Goal: Download file/media

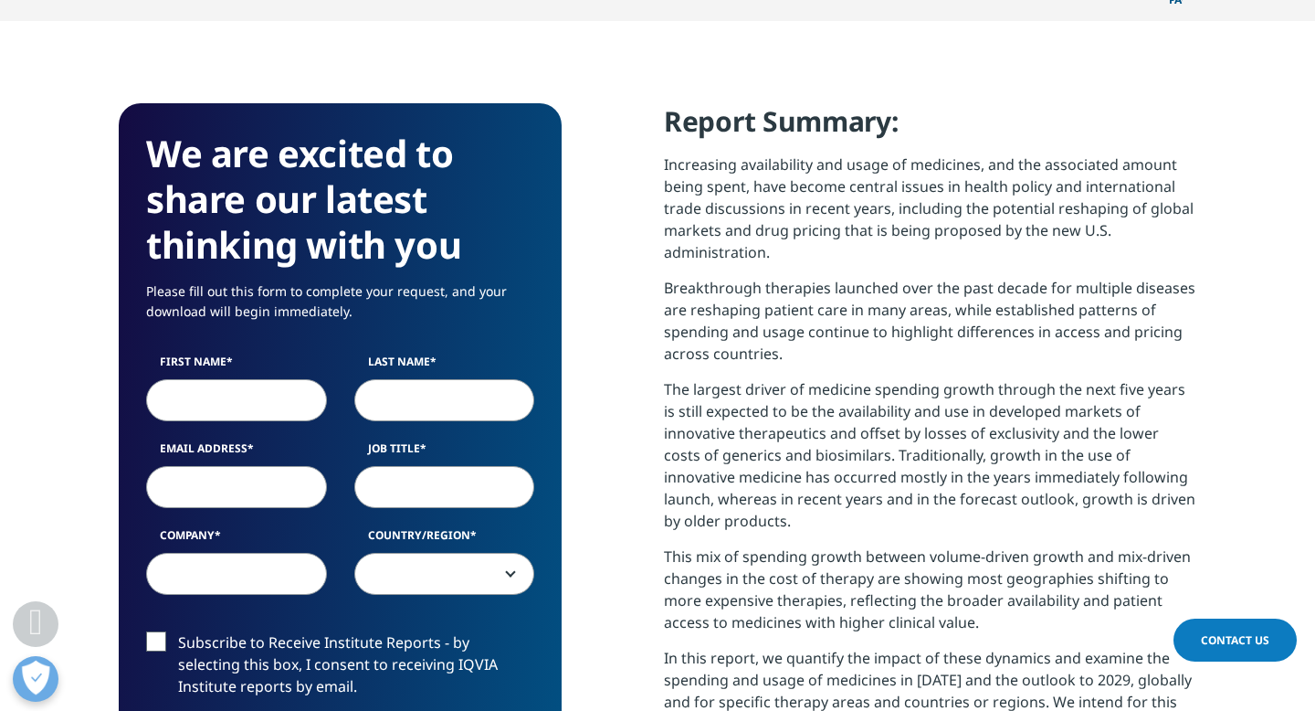
scroll to position [731, 0]
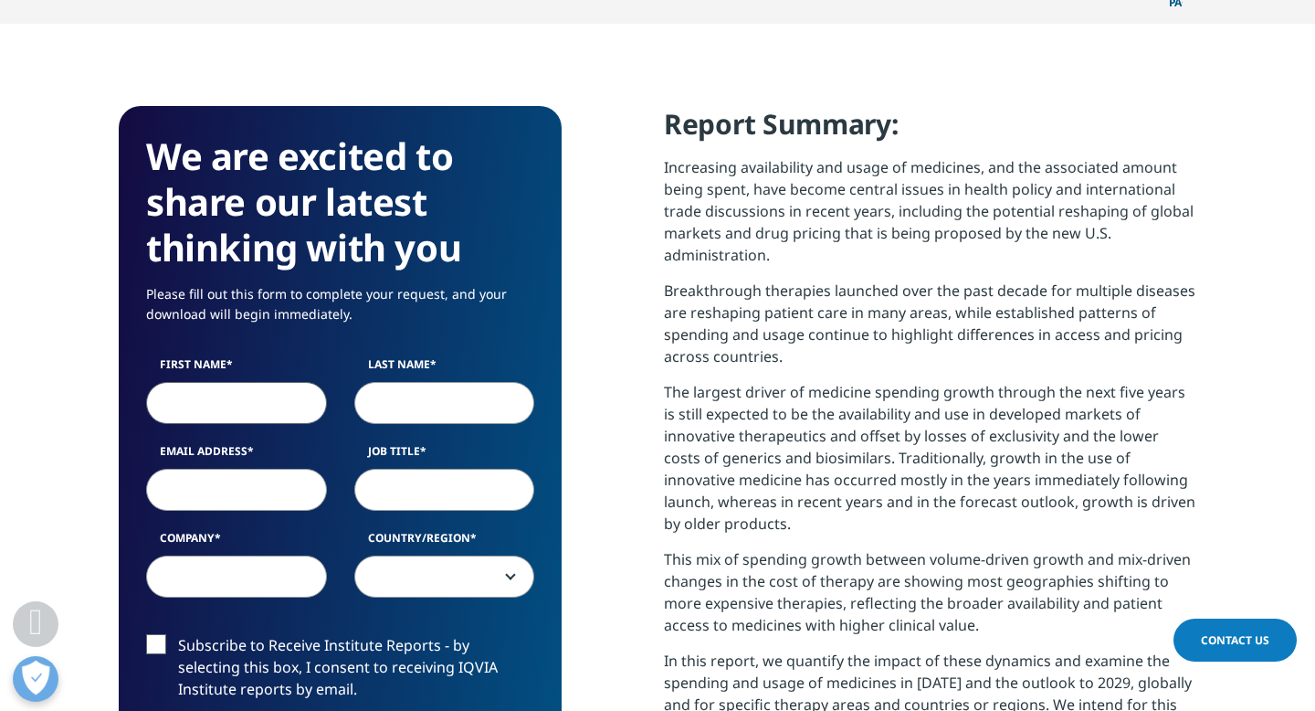
click at [261, 382] on input "First Name" at bounding box center [236, 403] width 181 height 42
type input "Waletha"
type input "Wasson"
type input "wwasson@uthsc.edu"
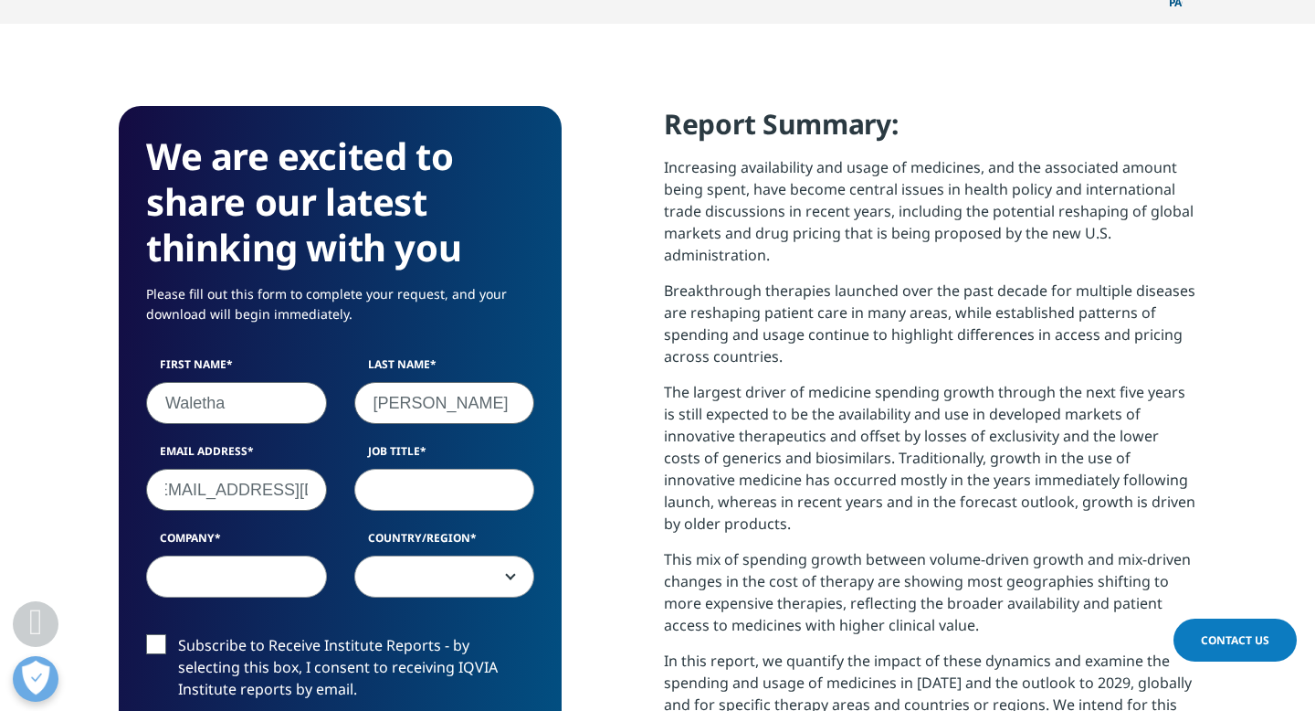
scroll to position [0, 0]
click at [257, 356] on label "First Name" at bounding box center [236, 369] width 181 height 26
click at [257, 382] on input "Waletha" at bounding box center [236, 403] width 181 height 42
type input "Waletha"
click at [371, 469] on input "Job Title" at bounding box center [444, 490] width 181 height 42
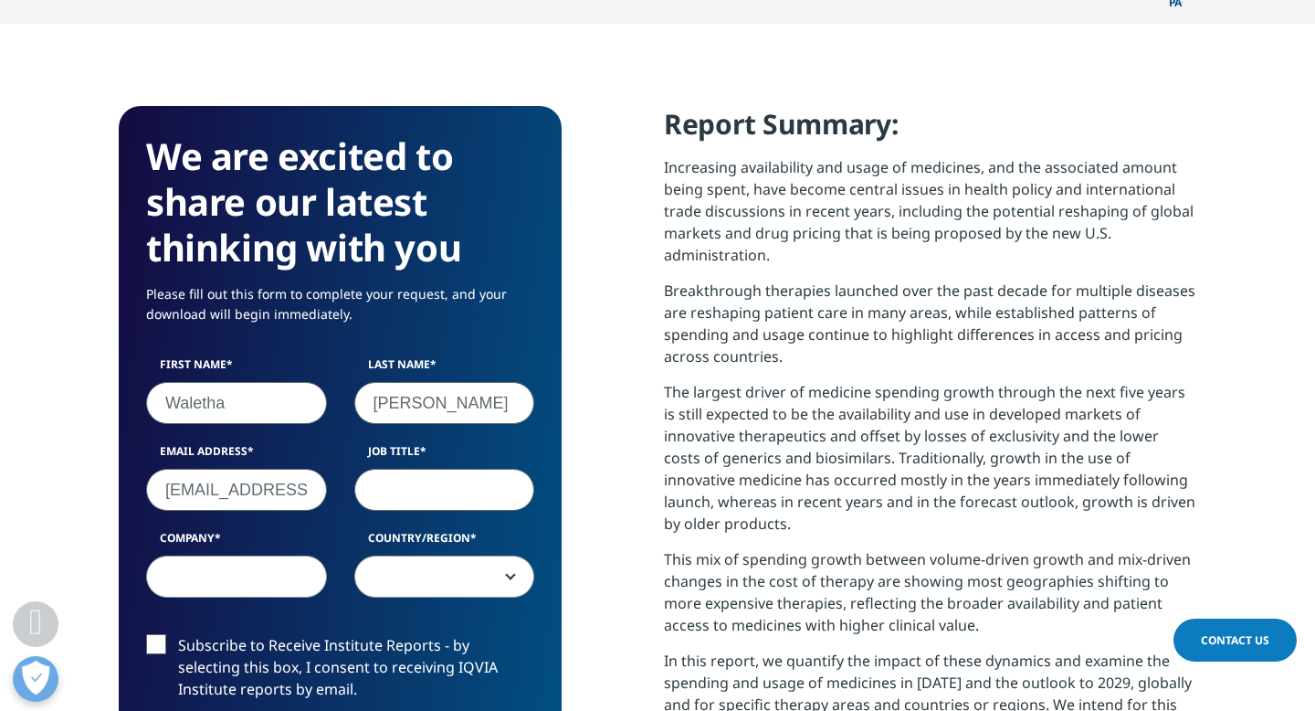
click at [373, 469] on input "Job Title" at bounding box center [444, 490] width 181 height 42
type input "Program Director"
click at [204, 555] on input "Company" at bounding box center [236, 576] width 181 height 42
click at [307, 555] on input "UTHSC College of Dentistry" at bounding box center [236, 576] width 181 height 42
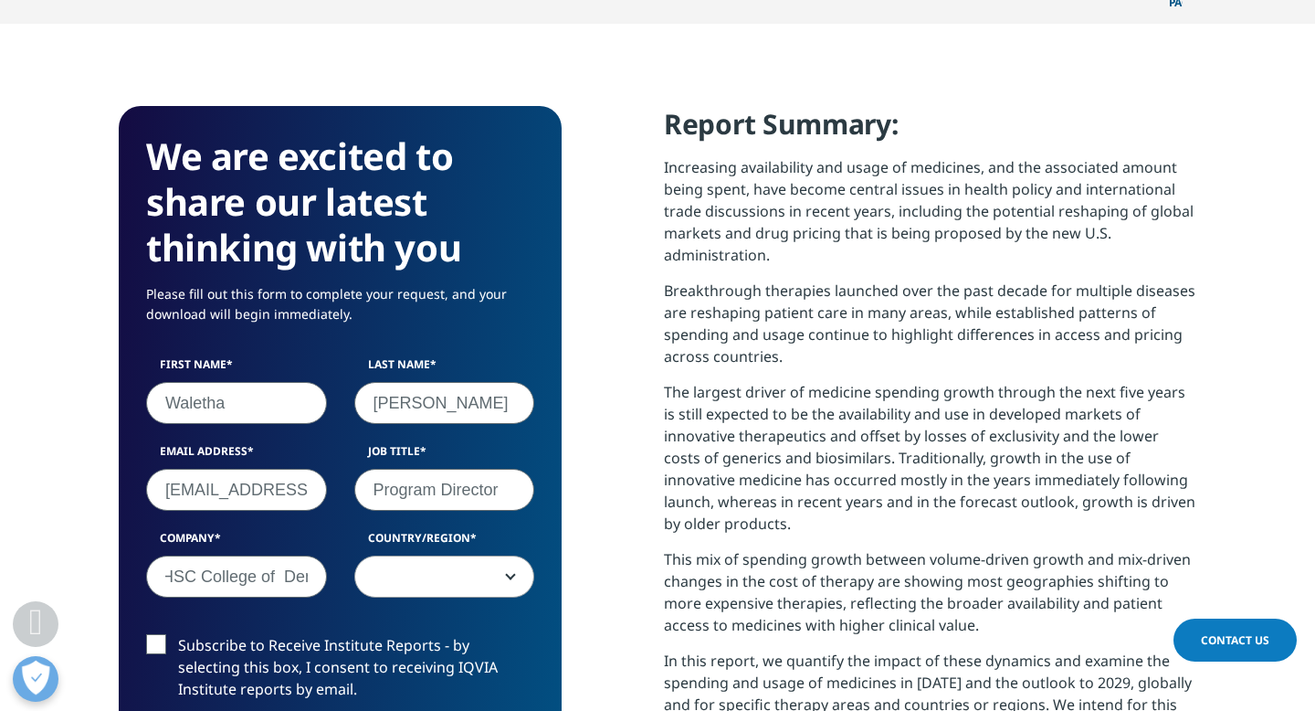
type input "UTHSC College of Dentistry"
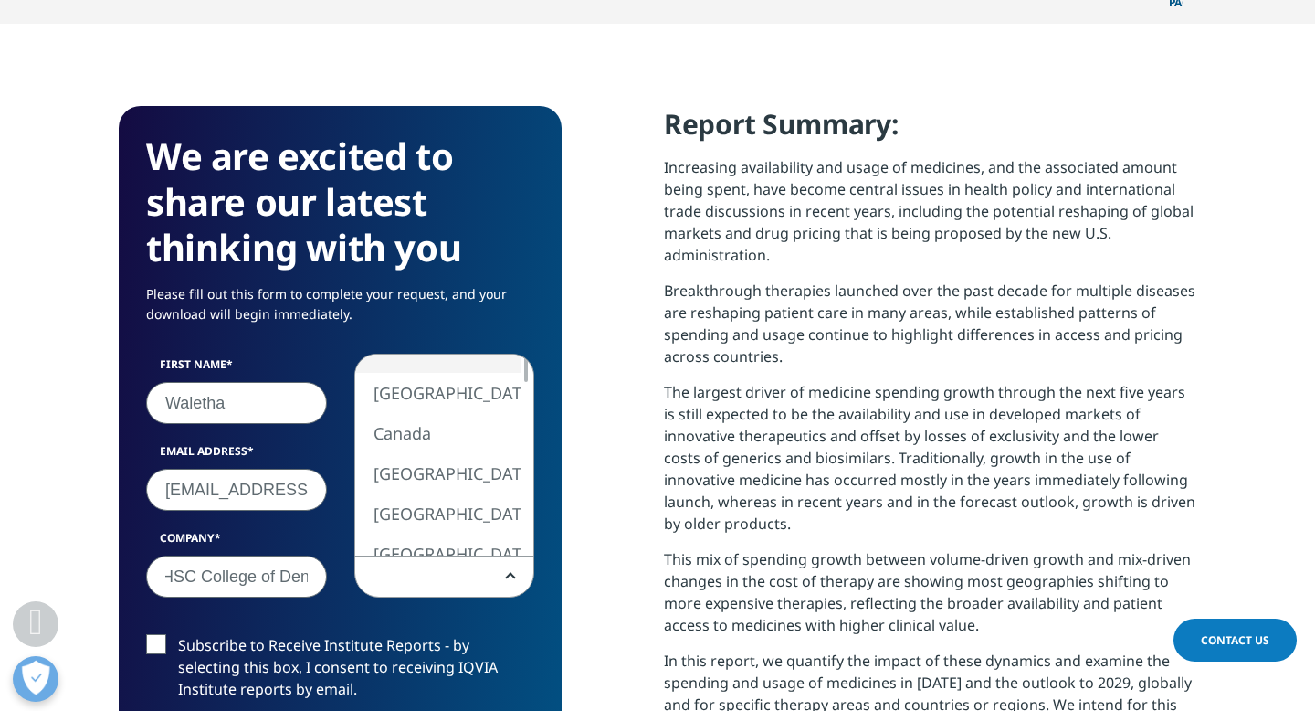
click at [504, 556] on span at bounding box center [444, 577] width 179 height 42
select select "[GEOGRAPHIC_DATA]"
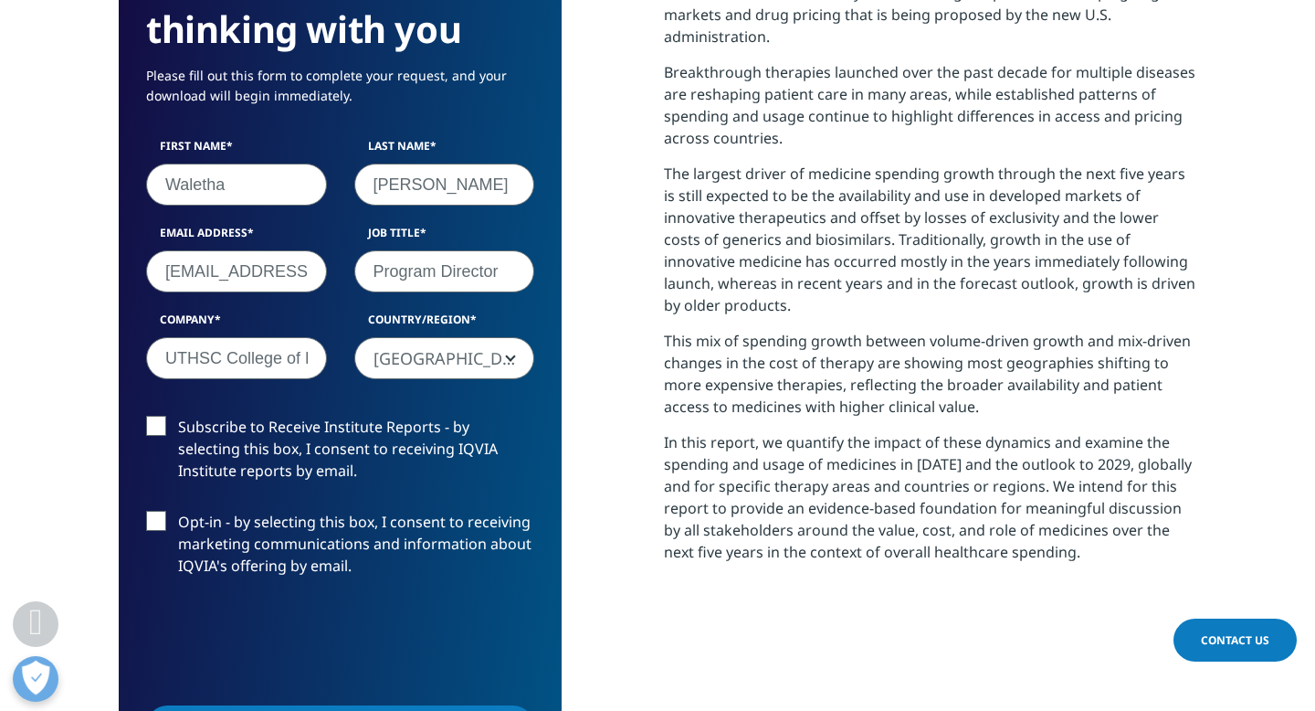
scroll to position [976, 0]
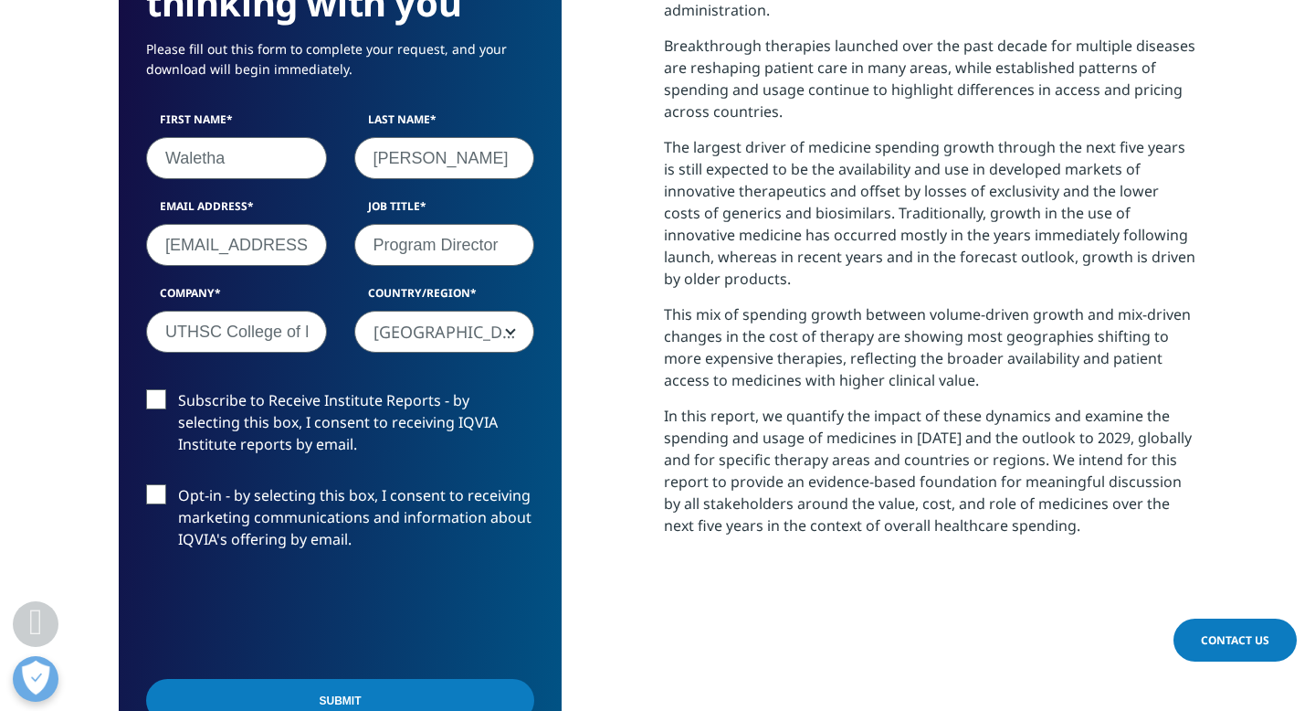
click at [157, 389] on label "Subscribe to Receive Institute Reports - by selecting this box, I consent to re…" at bounding box center [340, 427] width 388 height 76
click at [178, 389] on input "Subscribe to Receive Institute Reports - by selecting this box, I consent to re…" at bounding box center [178, 389] width 0 height 0
click at [160, 484] on label "Opt-in - by selecting this box, I consent to receiving marketing communications…" at bounding box center [340, 522] width 388 height 76
click at [178, 484] on input "Opt-in - by selecting this box, I consent to receiving marketing communications…" at bounding box center [178, 484] width 0 height 0
click at [350, 679] on input "Submit" at bounding box center [340, 700] width 388 height 43
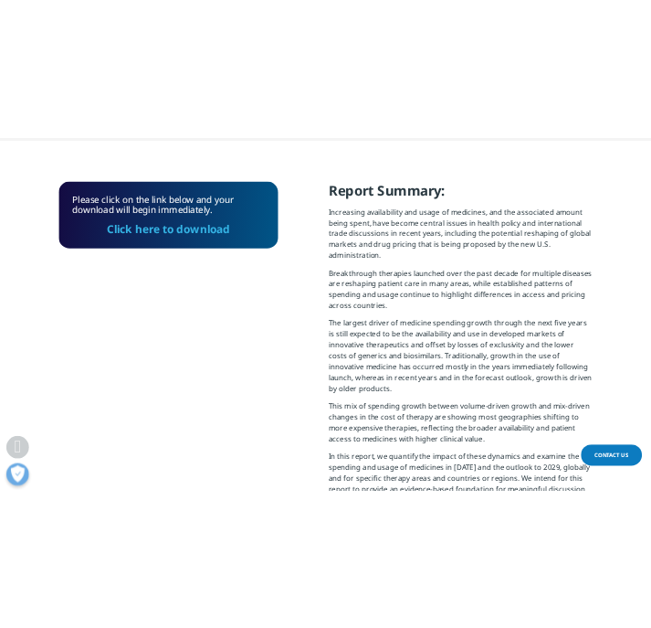
scroll to position [747, 0]
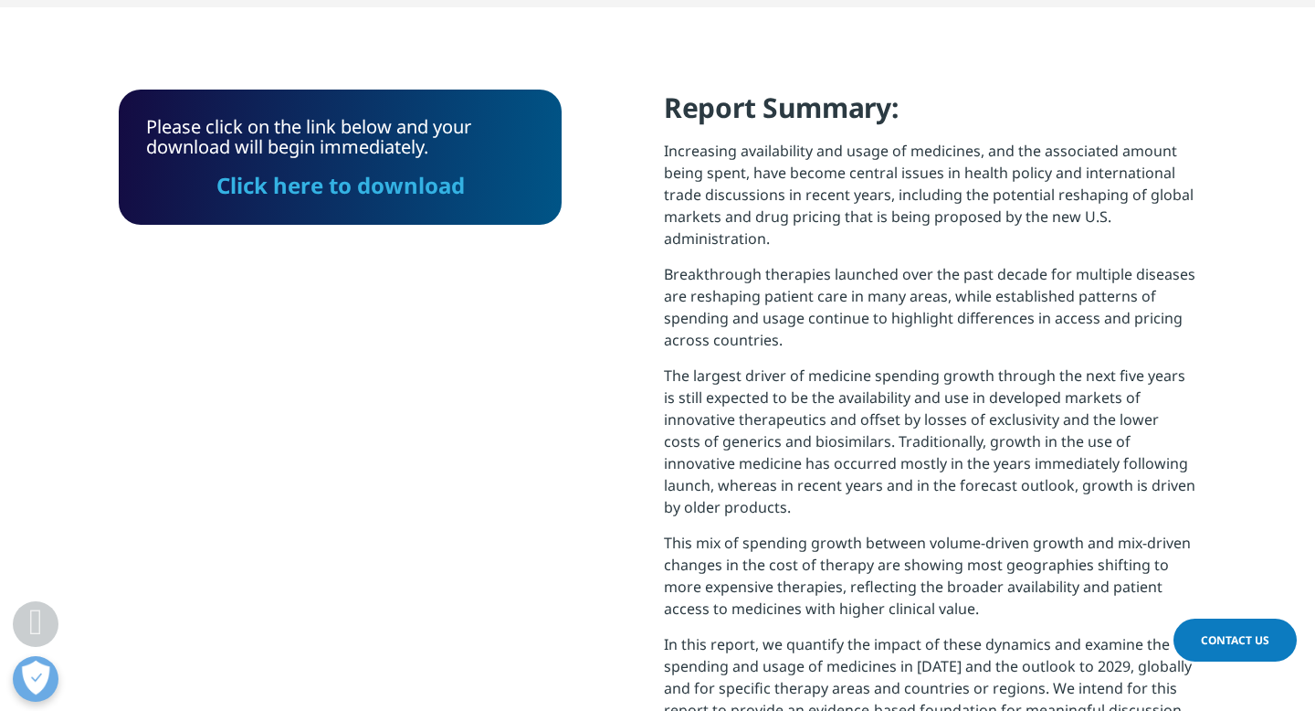
click at [342, 170] on link "Click here to download" at bounding box center [341, 185] width 248 height 30
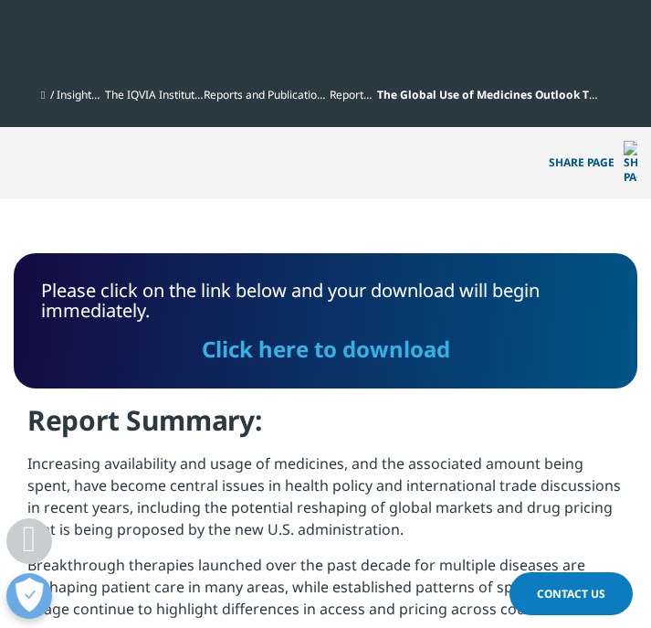
scroll to position [144, 624]
